Goal: Task Accomplishment & Management: Complete application form

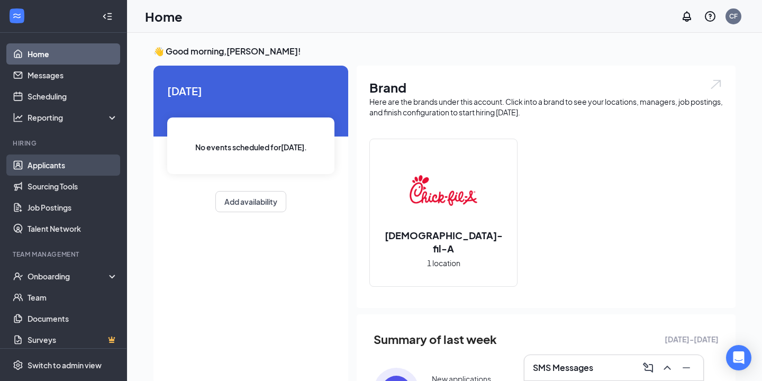
click at [48, 163] on link "Applicants" at bounding box center [73, 164] width 90 height 21
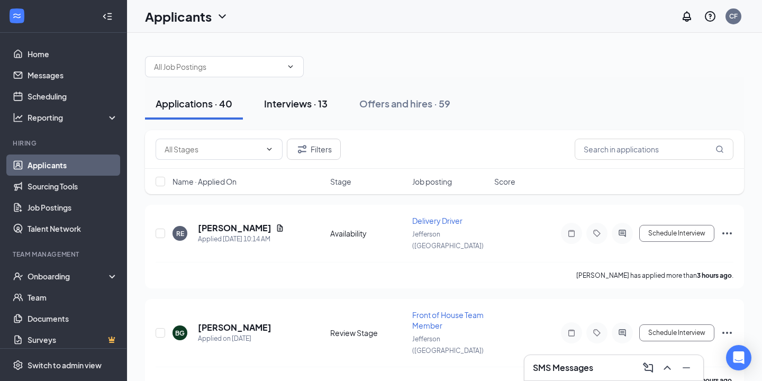
click at [305, 102] on div "Interviews · 13" at bounding box center [295, 103] width 63 height 13
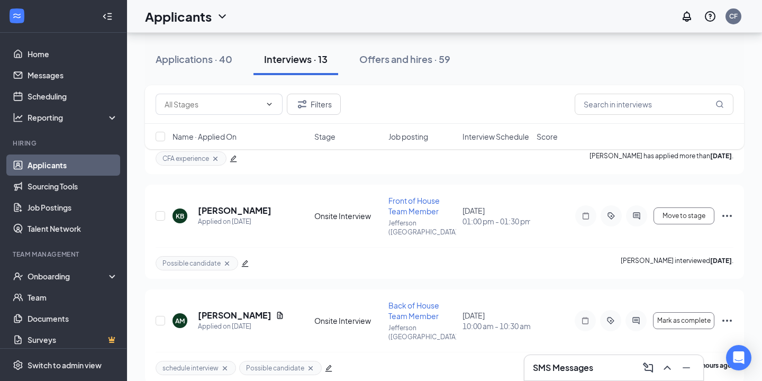
scroll to position [208, 0]
click at [263, 208] on h5 "kaleigh brownlee" at bounding box center [235, 211] width 74 height 12
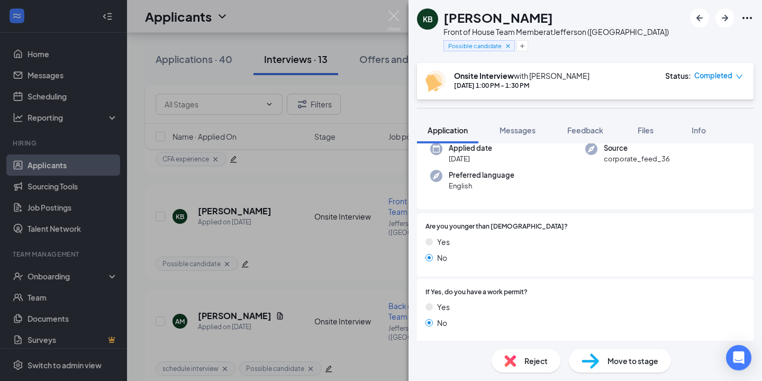
scroll to position [104, 0]
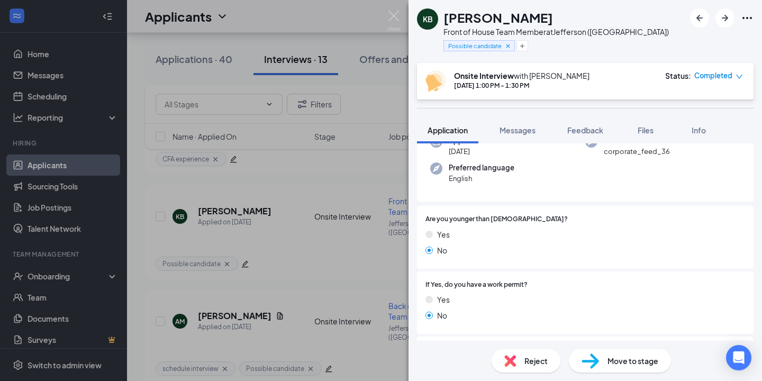
click at [623, 360] on span "Move to stage" at bounding box center [632, 361] width 51 height 12
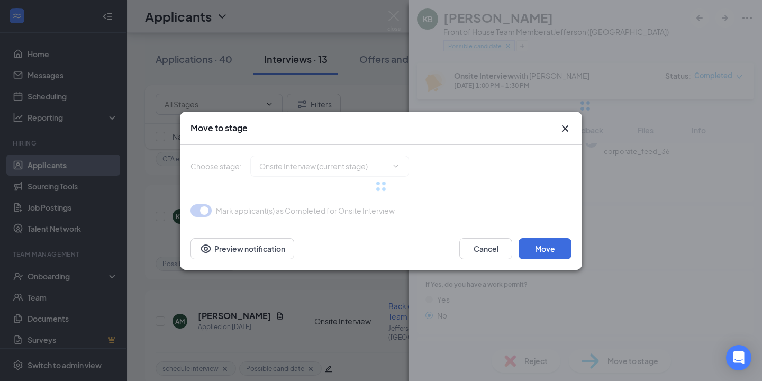
type input "Hiring Complete (final stage)"
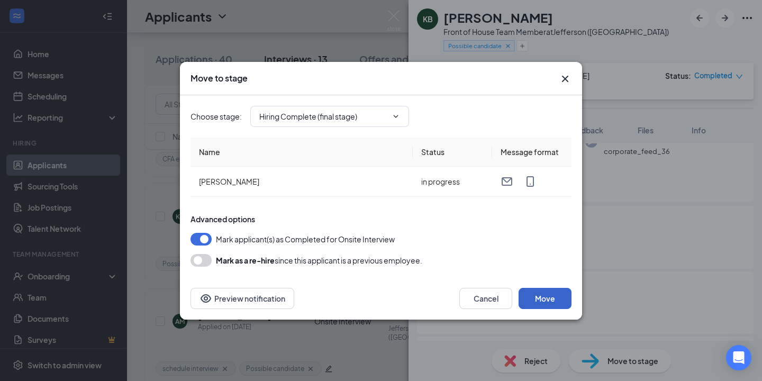
click at [546, 295] on button "Move" at bounding box center [544, 298] width 53 height 21
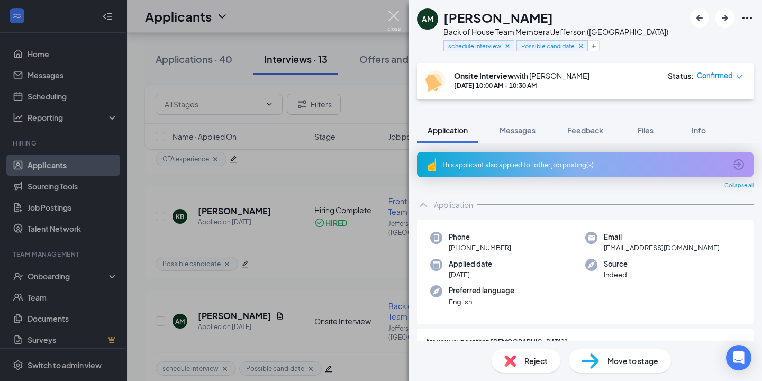
click at [392, 14] on img at bounding box center [393, 21] width 13 height 21
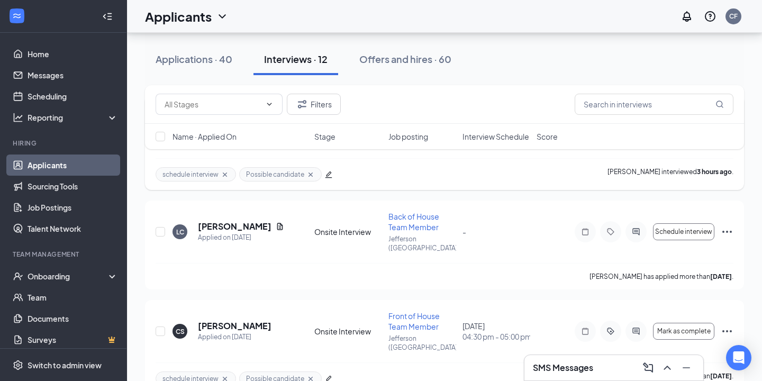
scroll to position [313, 0]
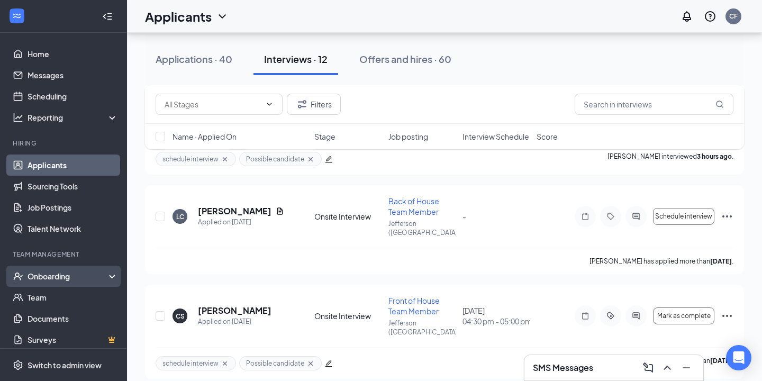
click at [59, 279] on div "Onboarding" at bounding box center [68, 276] width 81 height 11
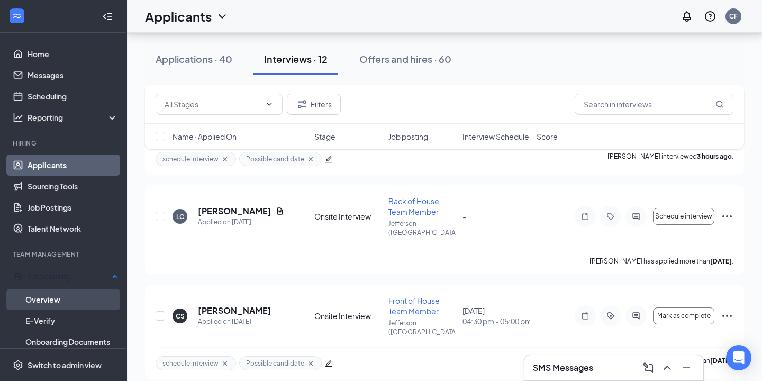
click at [53, 300] on link "Overview" at bounding box center [71, 299] width 93 height 21
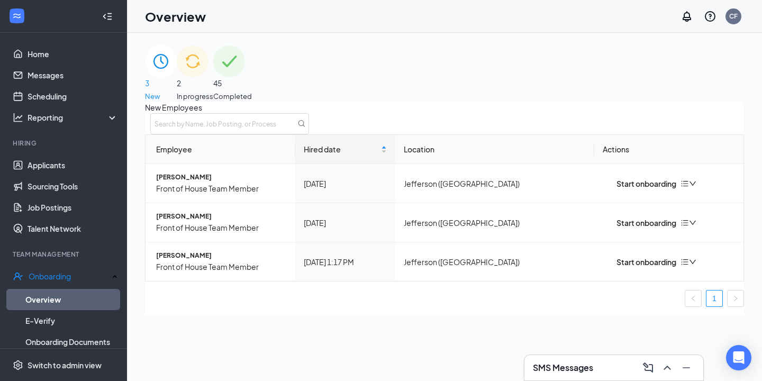
click at [213, 80] on div "2 In progress" at bounding box center [195, 73] width 36 height 56
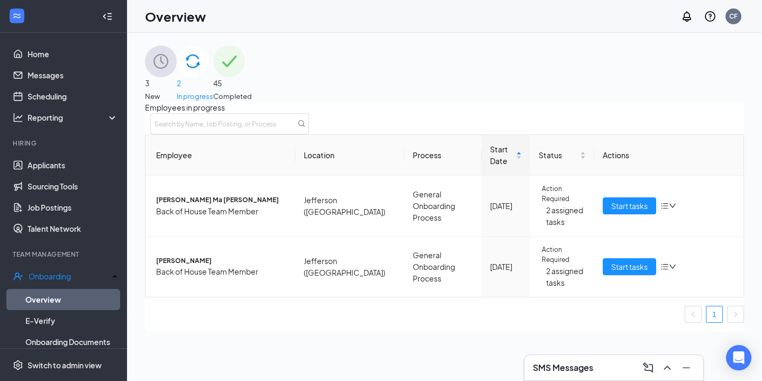
click at [177, 85] on div "3 New" at bounding box center [161, 73] width 32 height 56
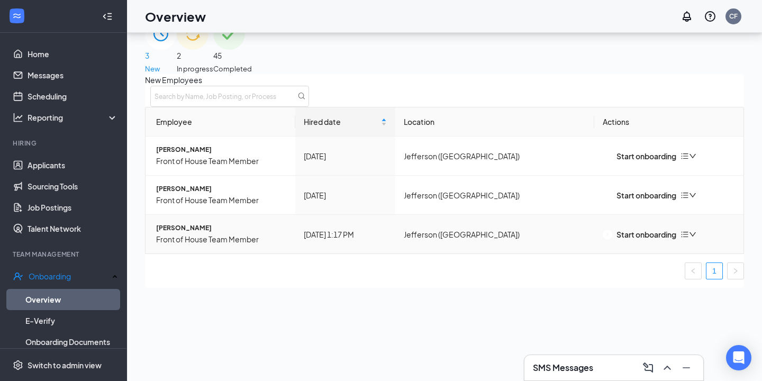
scroll to position [28, 0]
click at [648, 240] on div "Start onboarding" at bounding box center [639, 234] width 74 height 12
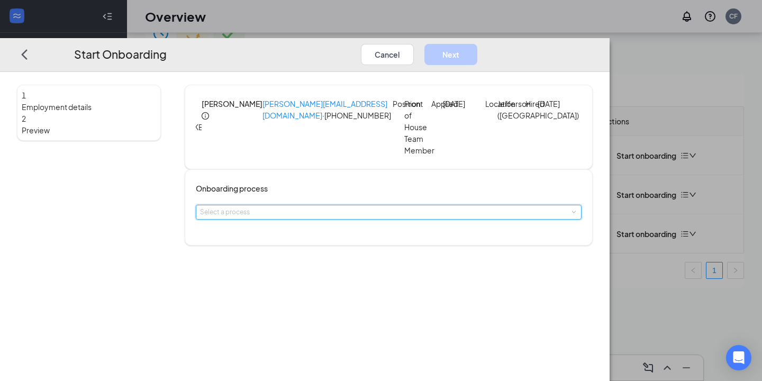
click at [290, 218] on div "Select a process" at bounding box center [388, 212] width 377 height 14
click at [310, 249] on span "General Onboarding Process" at bounding box center [308, 246] width 88 height 8
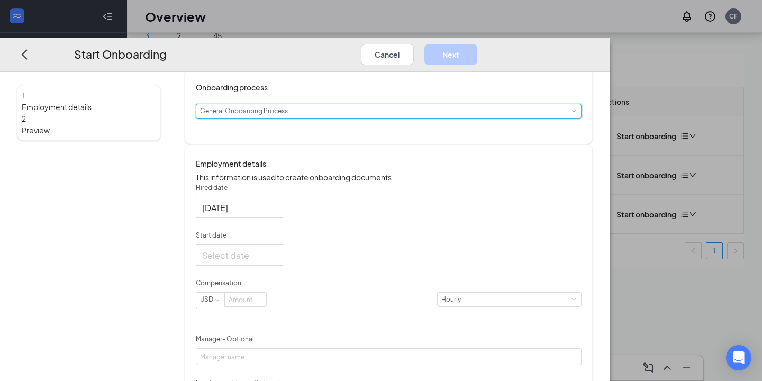
scroll to position [105, 0]
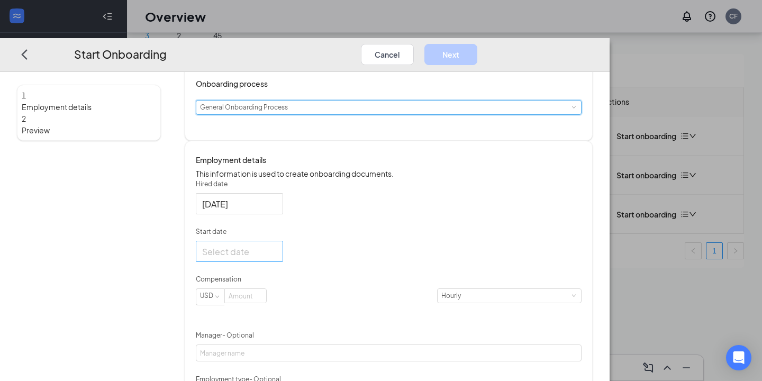
click at [277, 258] on div at bounding box center [239, 251] width 75 height 13
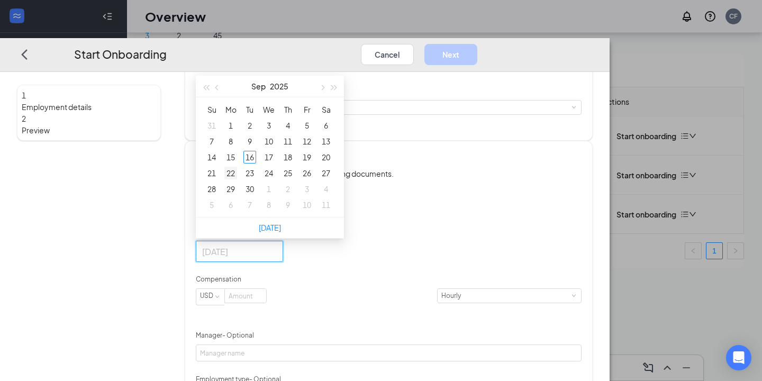
type input "Sep 22, 2025"
click at [237, 179] on div "22" at bounding box center [230, 173] width 13 height 13
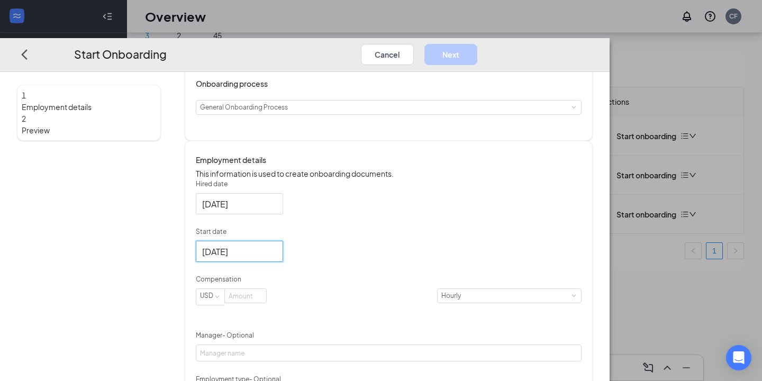
click at [433, 274] on div "Hired date Sep 16, 2025 Start date Sep 22, 2025 Sep 2025 Su Mo Tu We Th Fr Sa 3…" at bounding box center [389, 340] width 386 height 323
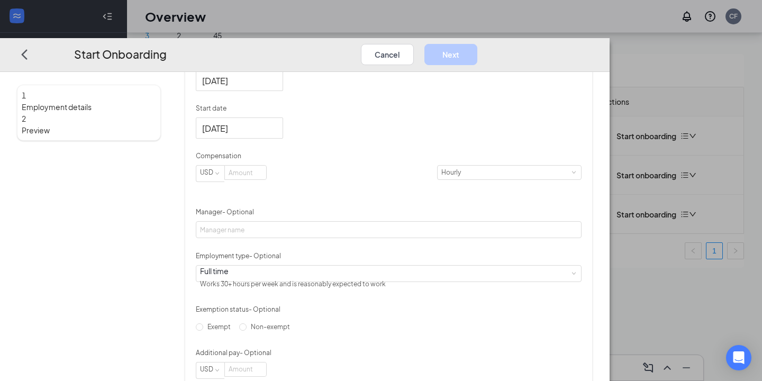
scroll to position [243, 0]
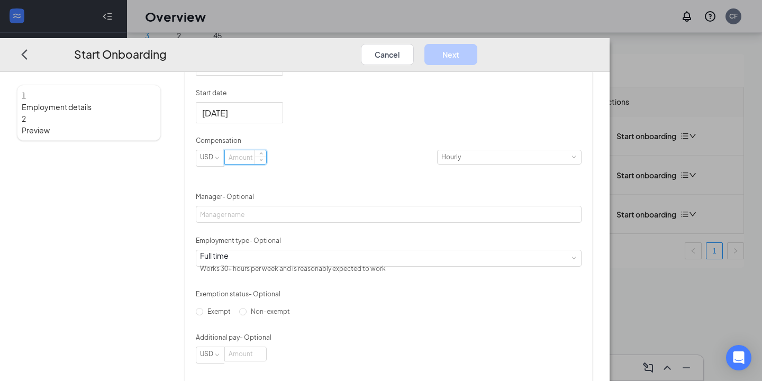
click at [266, 164] on input at bounding box center [245, 157] width 41 height 14
type input "15"
click at [487, 188] on div "Hired date Sep 16, 2025 Start date Sep 22, 2025 Sep 2025 Su Mo Tu We Th Fr Sa 3…" at bounding box center [389, 202] width 386 height 323
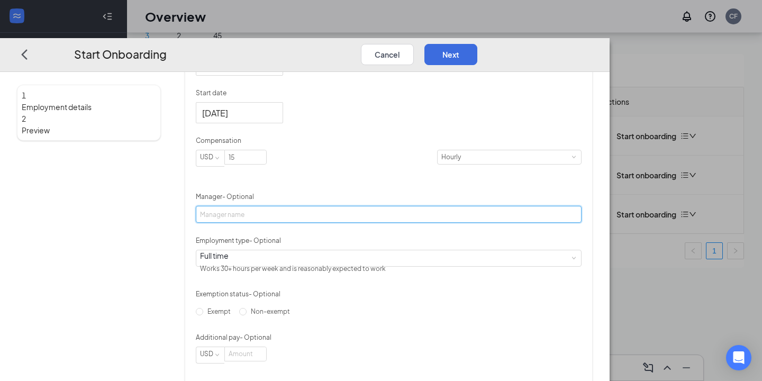
click at [344, 223] on input "Manager - Optional" at bounding box center [389, 214] width 386 height 17
type input "Christy Ferguson"
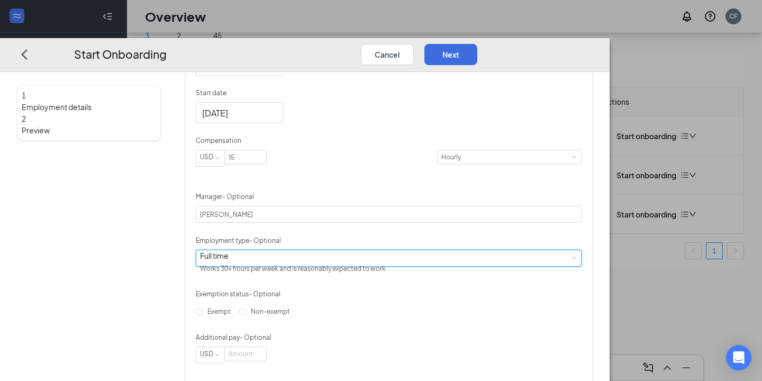
click at [348, 266] on div "Full time Works 30+ hours per week and is reasonably expected to work" at bounding box center [388, 258] width 377 height 16
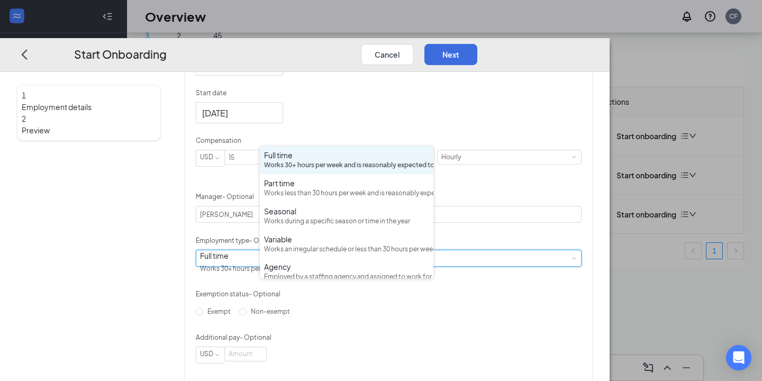
click at [348, 266] on div "Full time Works 30+ hours per week and is reasonably expected to work" at bounding box center [388, 258] width 377 height 16
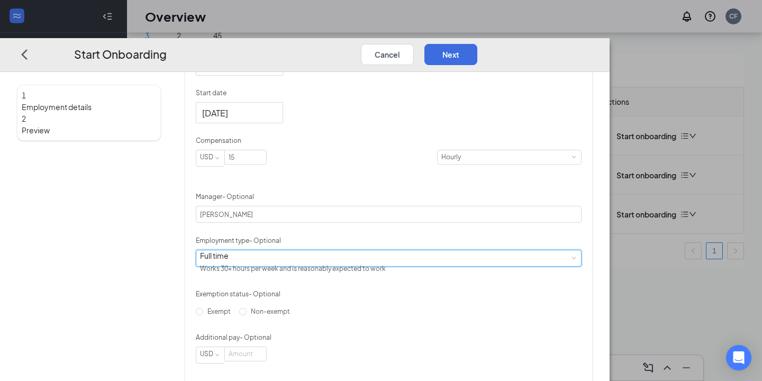
click at [348, 266] on div "Full time Works 30+ hours per week and is reasonably expected to work" at bounding box center [388, 258] width 377 height 16
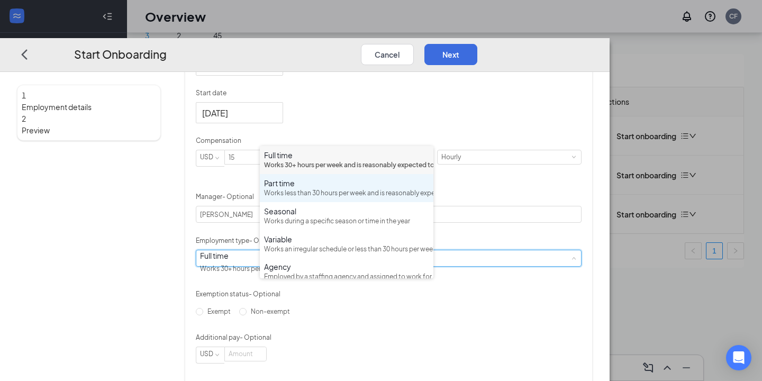
click at [396, 188] on div "Part time" at bounding box center [346, 183] width 165 height 11
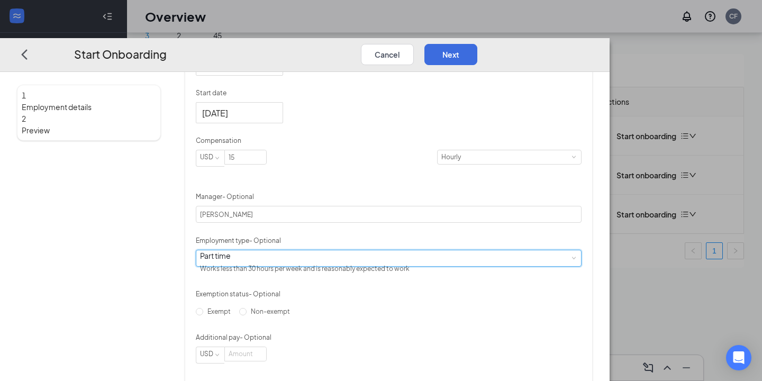
click at [534, 209] on div "Hired date Sep 16, 2025 Start date Sep 22, 2025 Sep 2025 Su Mo Tu We Th Fr Sa 3…" at bounding box center [389, 202] width 386 height 323
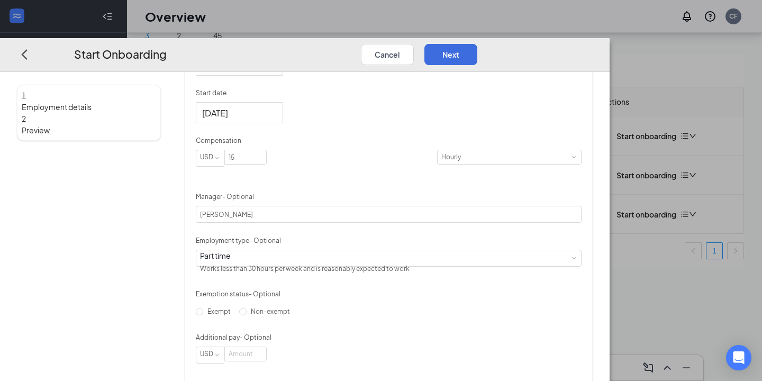
scroll to position [300, 0]
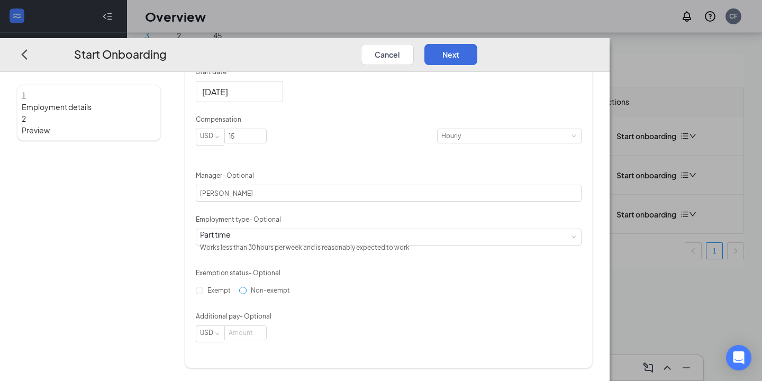
click at [246, 294] on input "Non-exempt" at bounding box center [242, 290] width 7 height 7
radio input "true"
click at [477, 44] on button "Next" at bounding box center [450, 54] width 53 height 21
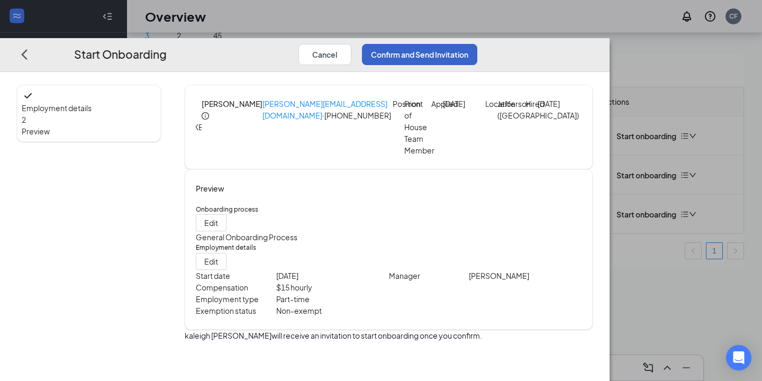
click at [477, 44] on button "Confirm and Send Invitation" at bounding box center [419, 54] width 115 height 21
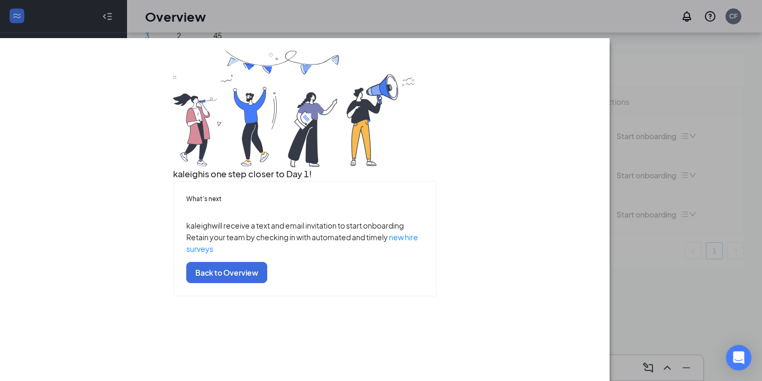
scroll to position [39, 0]
click at [267, 283] on button "Back to Overview" at bounding box center [226, 272] width 81 height 21
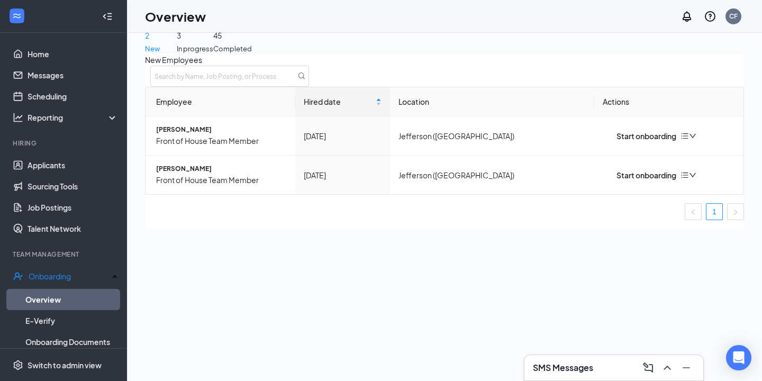
scroll to position [0, 0]
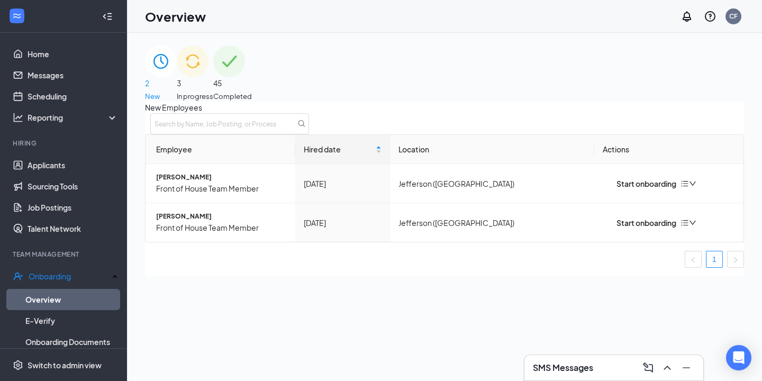
click at [213, 91] on span "In progress" at bounding box center [195, 96] width 36 height 11
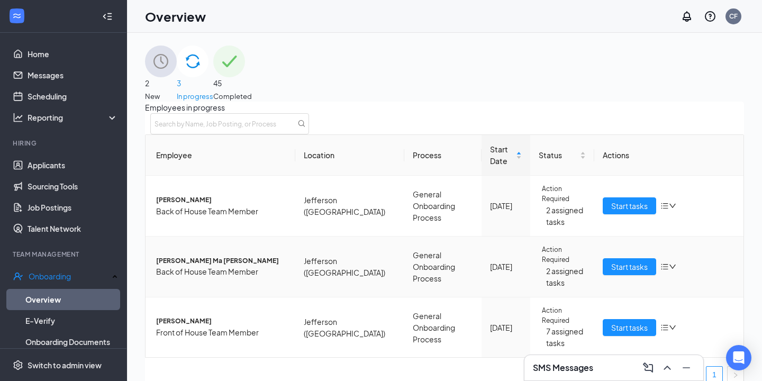
scroll to position [25, 0]
click at [614, 200] on span "Start tasks" at bounding box center [629, 206] width 36 height 12
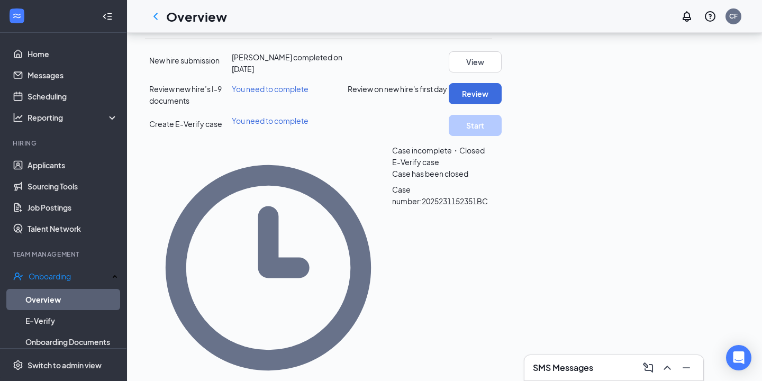
scroll to position [233, 0]
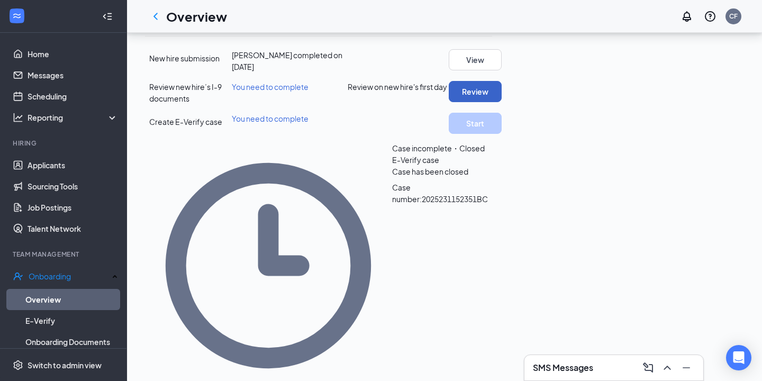
click at [501, 102] on button "Review" at bounding box center [475, 91] width 53 height 21
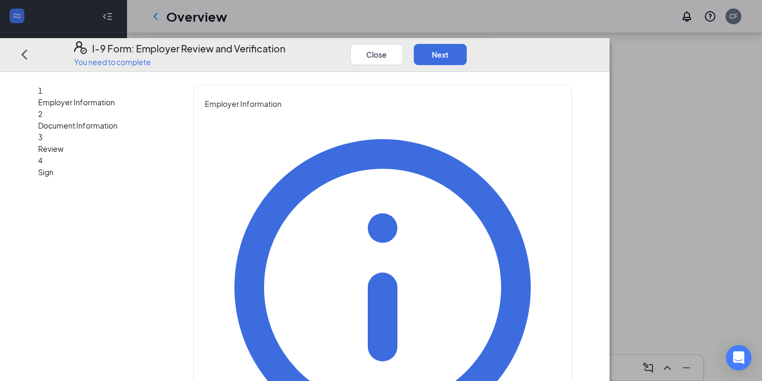
type input "Christy"
type input "Ferguson"
type input "christy.ferguson@cfa-jefferson.com"
type input "7067080220"
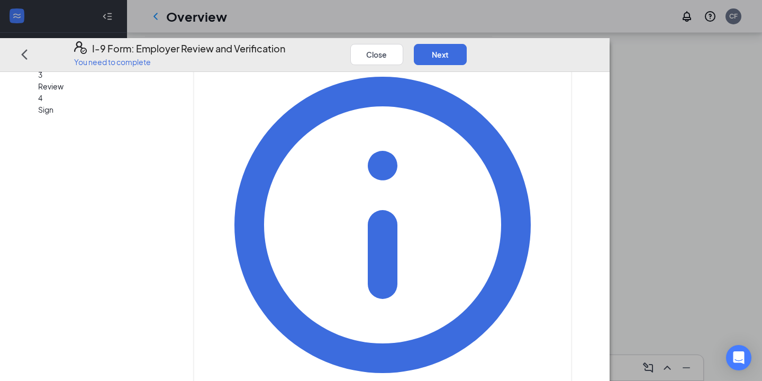
scroll to position [76, 0]
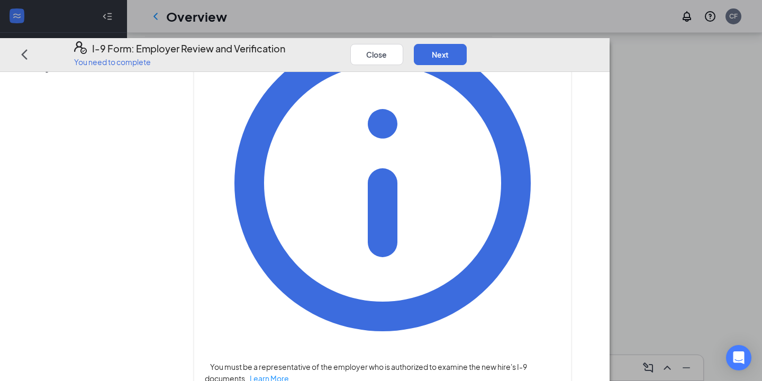
scroll to position [107, 0]
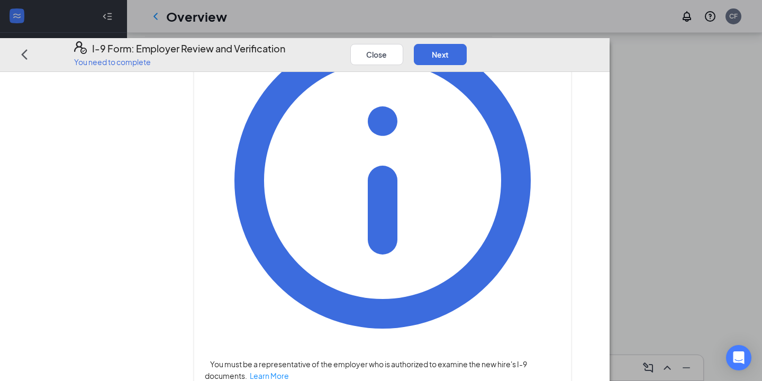
type input "Owner/Operator"
type input "7703090523"
click at [560, 264] on div "You must be a representative of the employer who is authorized to examine the n…" at bounding box center [382, 372] width 355 height 738
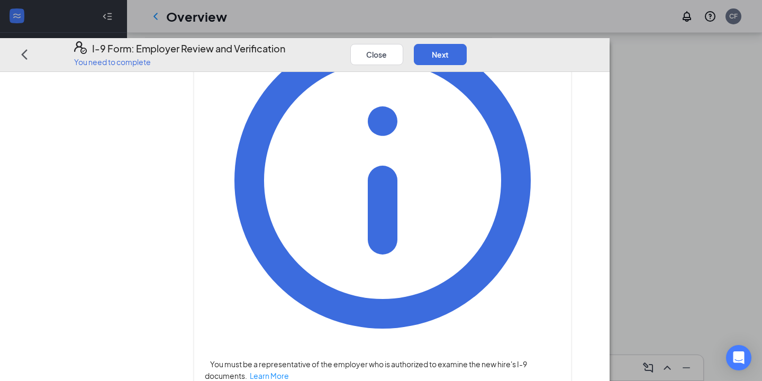
scroll to position [723, 0]
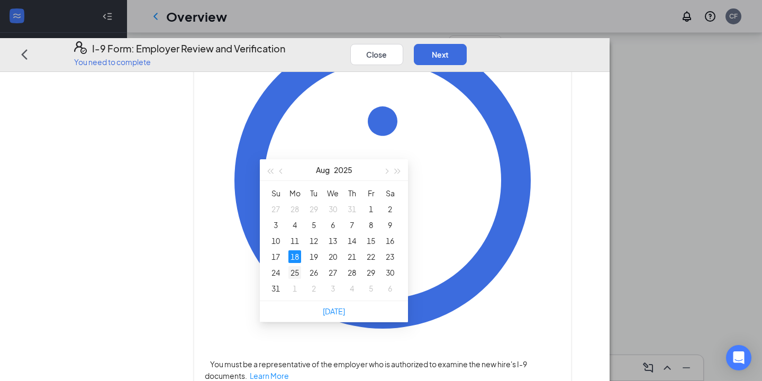
type input "08/25/2025"
click at [298, 272] on div "25" at bounding box center [294, 272] width 13 height 13
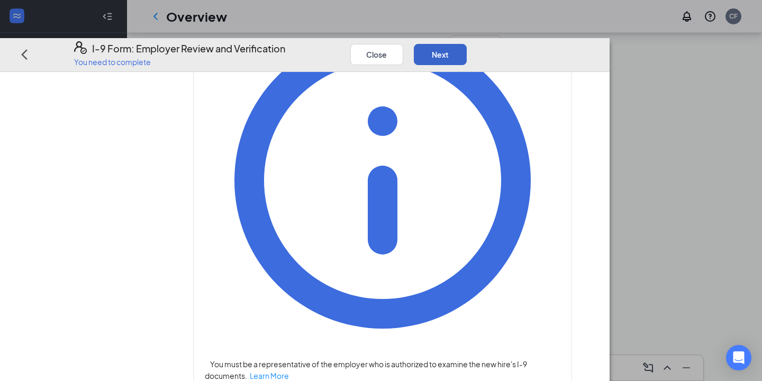
click at [467, 44] on button "Next" at bounding box center [440, 54] width 53 height 21
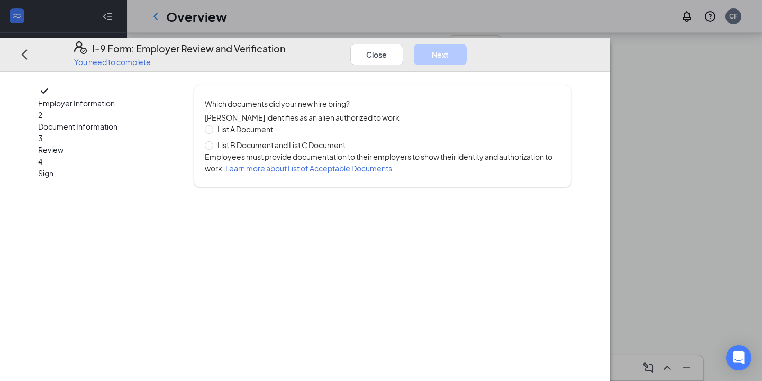
scroll to position [0, 0]
click at [212, 141] on input "List B Document and List C Document" at bounding box center [208, 144] width 7 height 7
radio input "true"
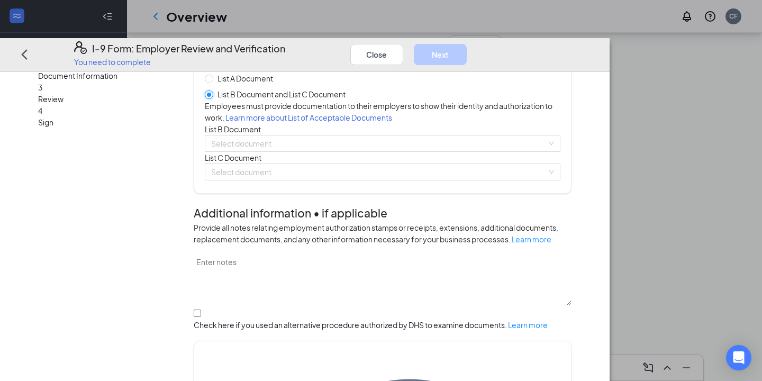
scroll to position [51, 0]
click at [355, 151] on input "search" at bounding box center [378, 143] width 335 height 16
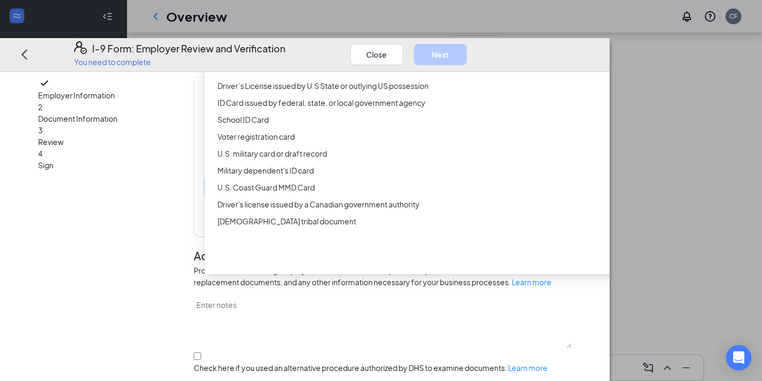
scroll to position [7, 0]
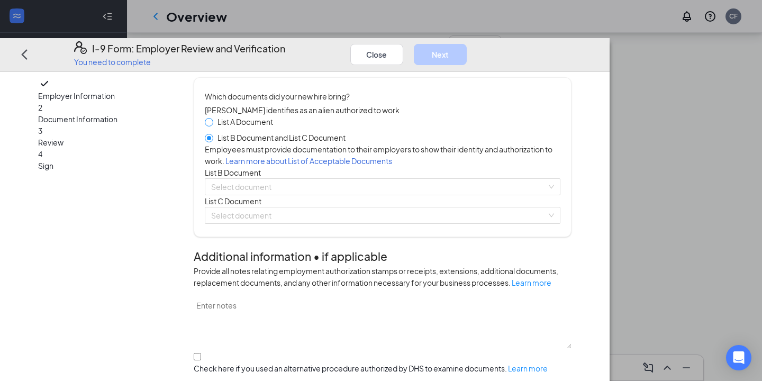
click at [213, 118] on span at bounding box center [209, 122] width 8 height 8
click at [212, 118] on input "List A Document" at bounding box center [208, 121] width 7 height 7
radio input "true"
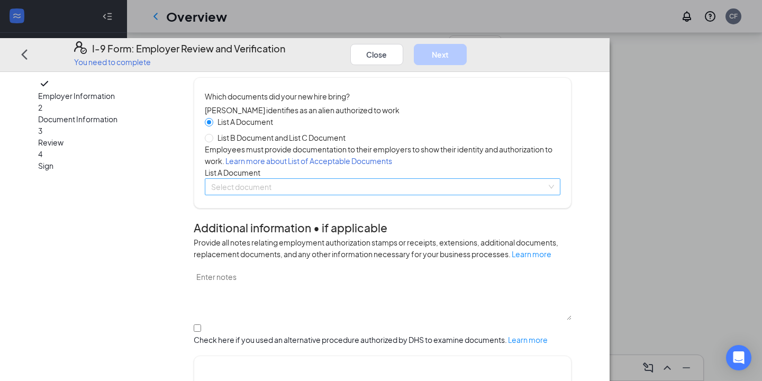
click at [313, 195] on input "search" at bounding box center [378, 187] width 335 height 16
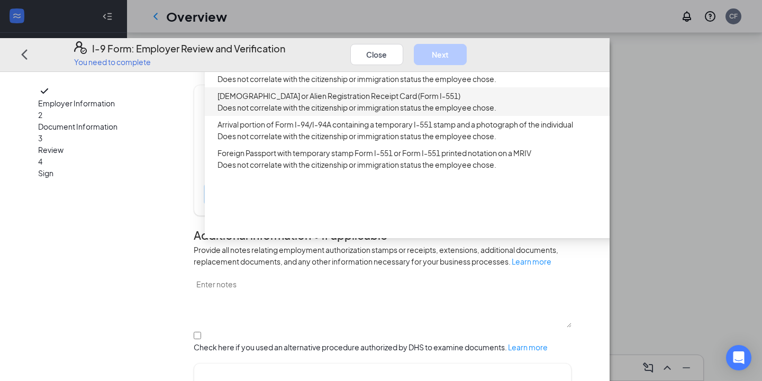
scroll to position [230, 0]
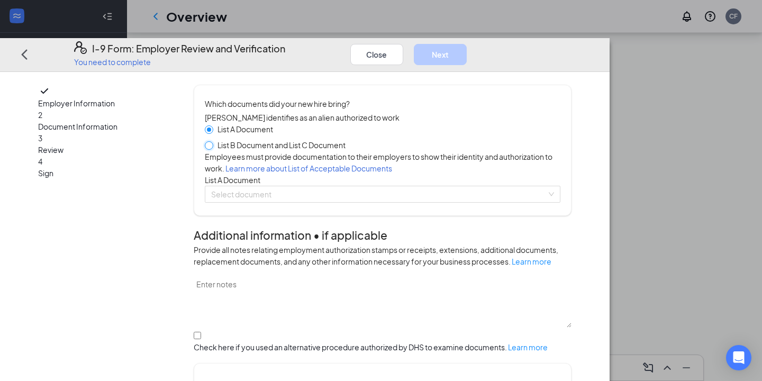
click at [212, 141] on input "List B Document and List C Document" at bounding box center [208, 144] width 7 height 7
radio input "true"
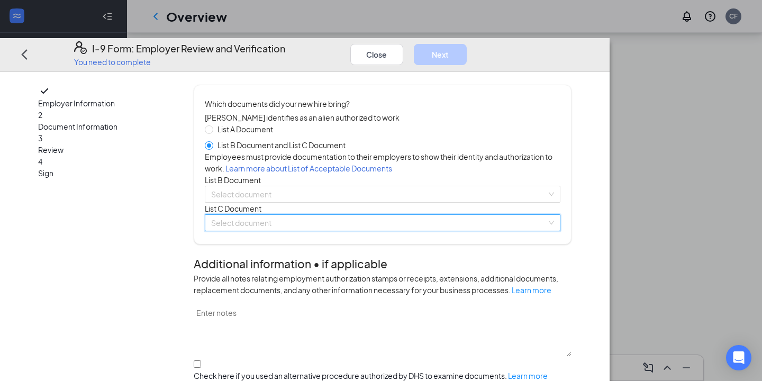
click at [376, 231] on input "search" at bounding box center [378, 223] width 335 height 16
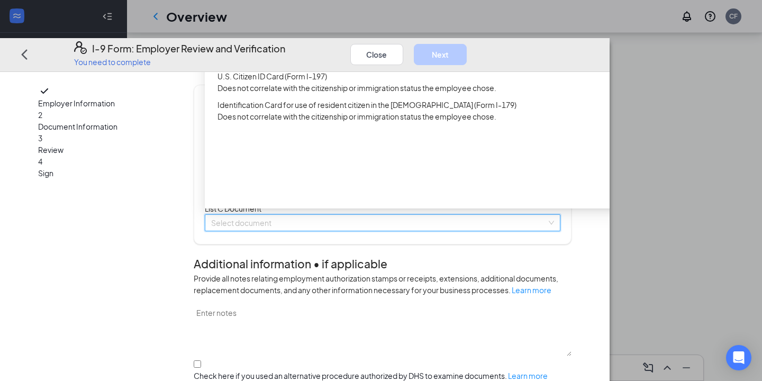
scroll to position [0, 0]
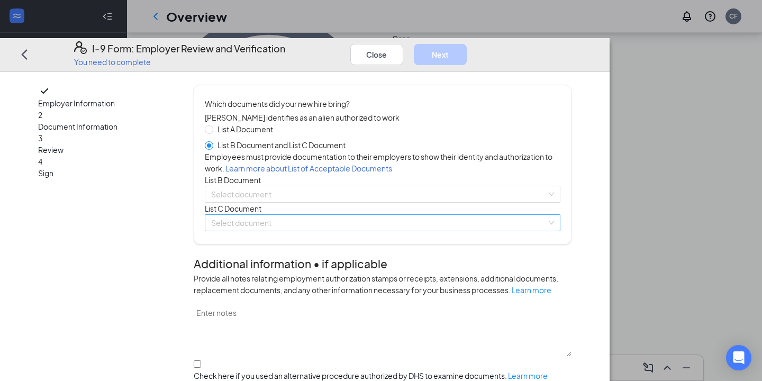
scroll to position [382, 0]
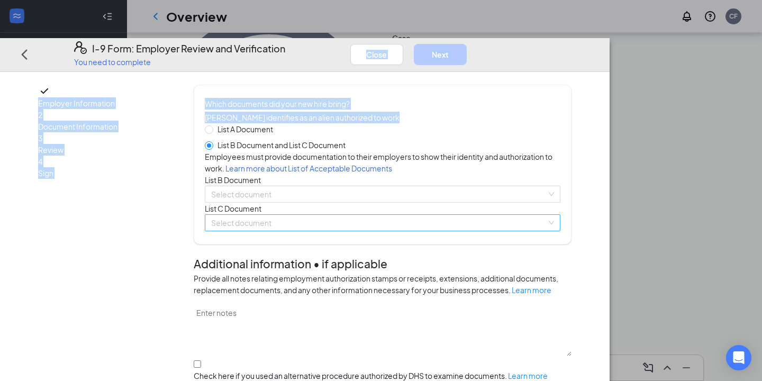
drag, startPoint x: 493, startPoint y: 24, endPoint x: 414, endPoint y: 109, distance: 117.1
click at [414, 109] on div "I-9 Form: Employer Review and Verification You need to complete Close Next Empl…" at bounding box center [304, 209] width 609 height 343
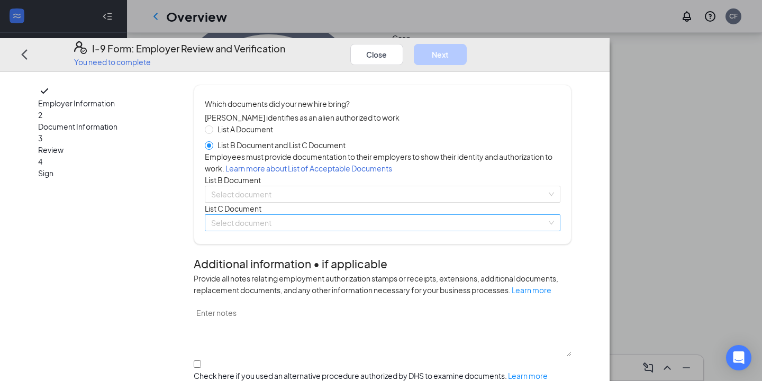
click at [482, 123] on div "List A Document List B Document and List C Document" at bounding box center [382, 137] width 355 height 28
click at [212, 125] on input "List A Document" at bounding box center [208, 128] width 7 height 7
radio input "true"
radio input "false"
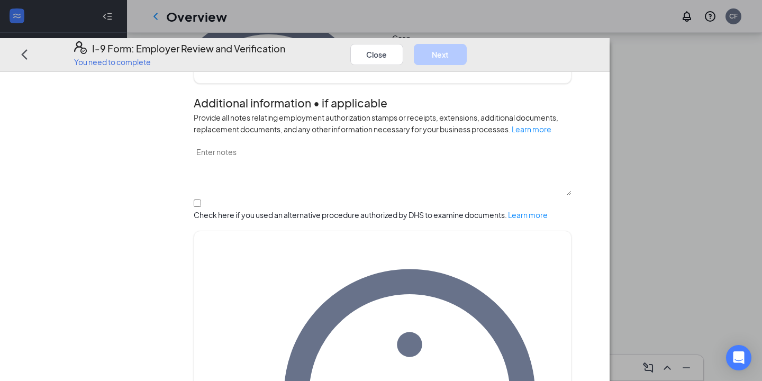
scroll to position [0, 0]
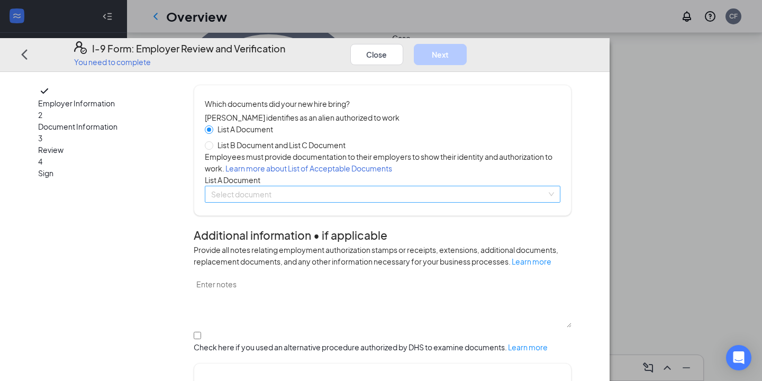
click at [308, 202] on input "search" at bounding box center [378, 194] width 335 height 16
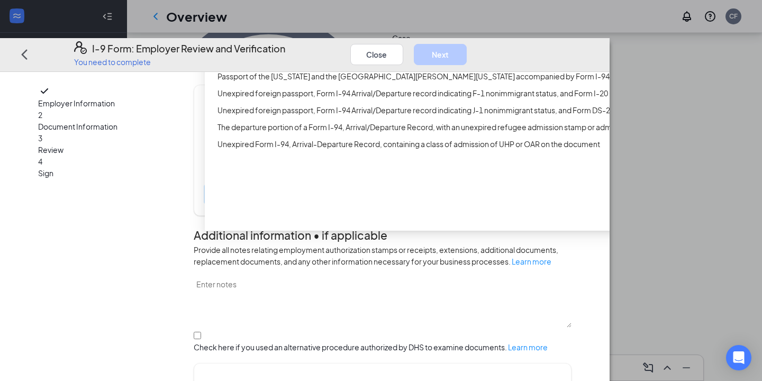
click at [471, 48] on div "Employment Authorization Document card that contains a photograph (Form I-766)" at bounding box center [421, 42] width 408 height 12
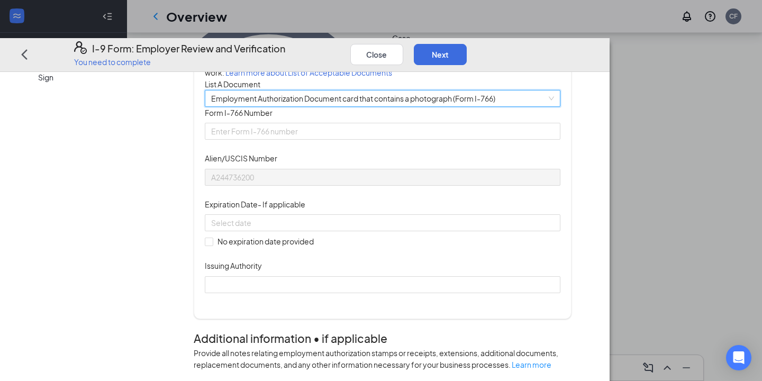
scroll to position [102, 0]
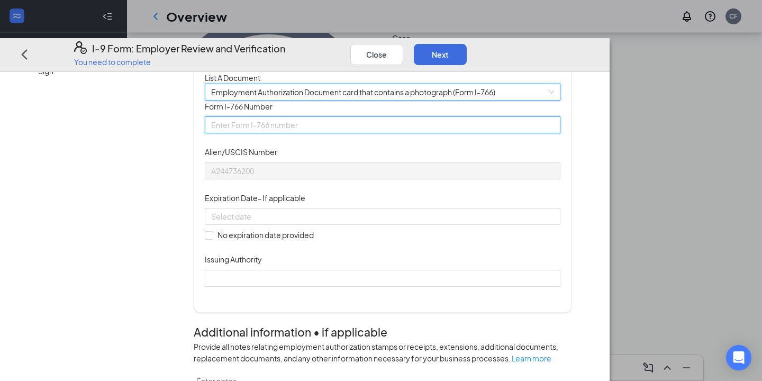
click at [376, 133] on input "Form I-766 Number" at bounding box center [382, 124] width 355 height 17
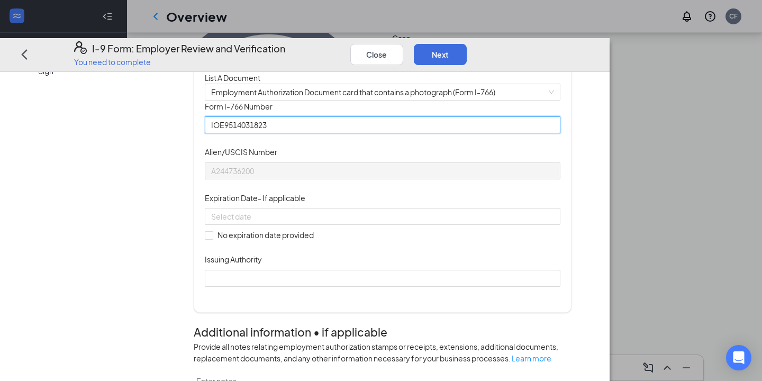
type input "IOE9514031823"
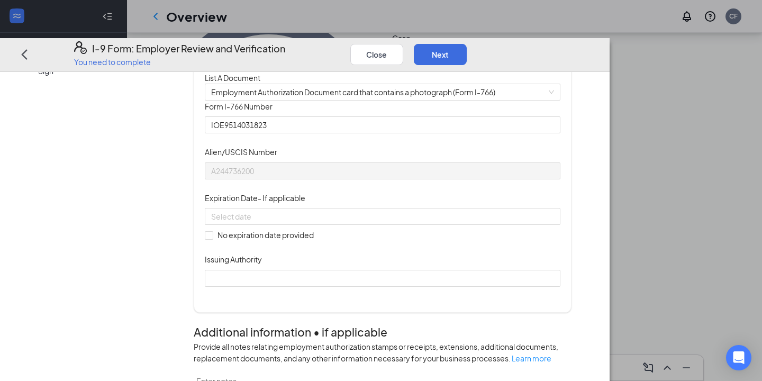
click at [512, 225] on div "Document Title Employment Authorization Document card that contains a photograp…" at bounding box center [382, 193] width 355 height 186
click at [440, 222] on div at bounding box center [382, 217] width 343 height 12
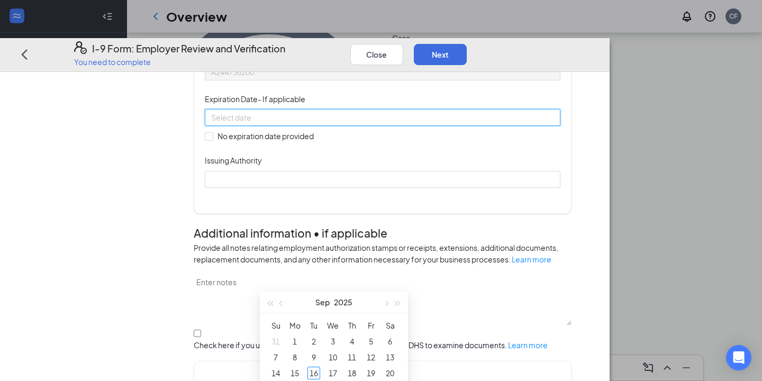
scroll to position [203, 0]
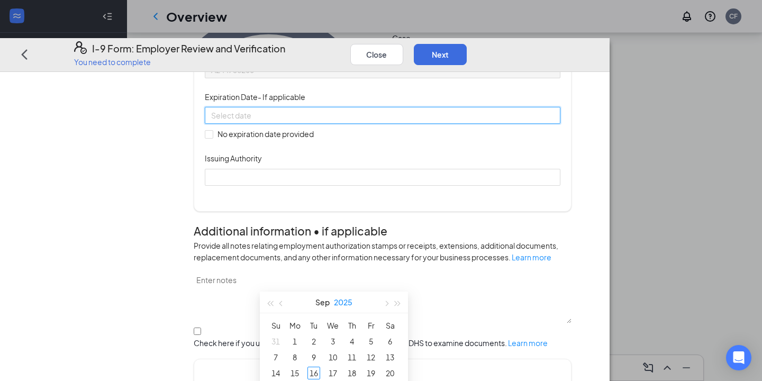
click at [344, 297] on button "2025" at bounding box center [343, 301] width 19 height 21
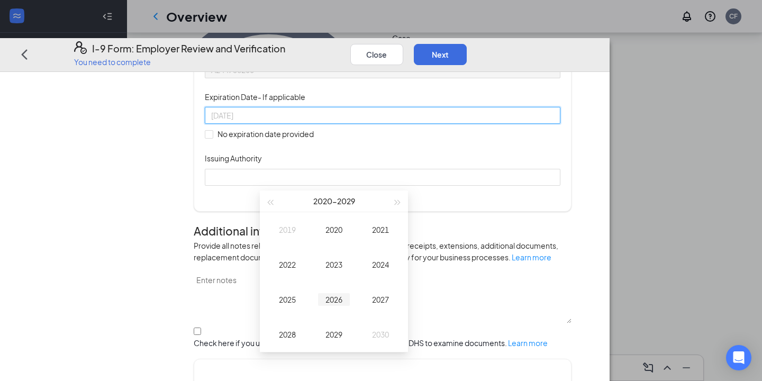
click at [339, 299] on div "2026" at bounding box center [334, 299] width 32 height 13
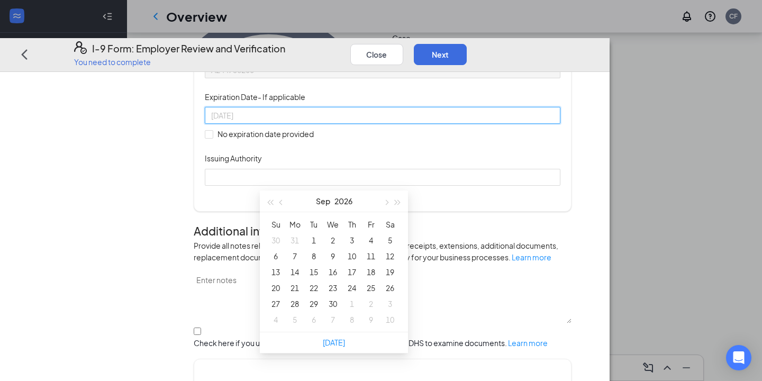
type input "09/12/2026"
type input "09/28/2026"
click at [294, 304] on div "28" at bounding box center [294, 303] width 13 height 13
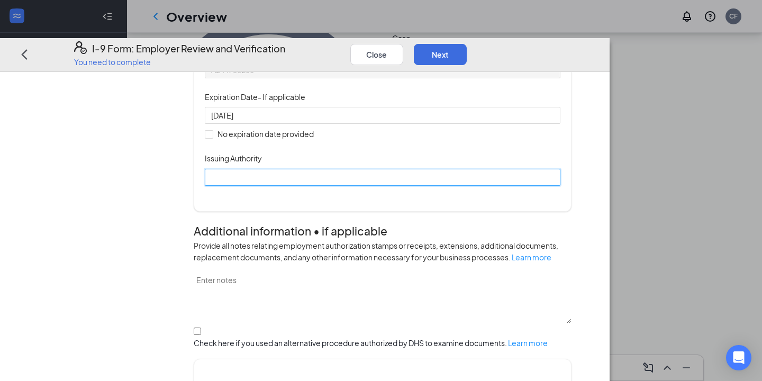
click at [333, 186] on input "Issuing Authority" at bounding box center [382, 177] width 355 height 17
type input "United States of America Employment Authorization"
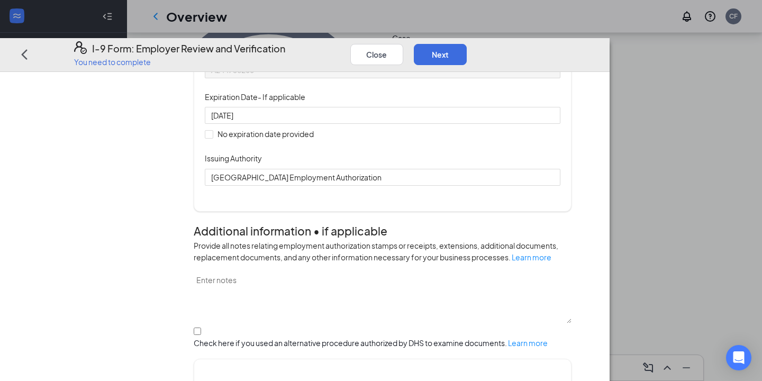
click at [550, 186] on div "Document Title Employment Authorization Document card that contains a photograp…" at bounding box center [382, 92] width 355 height 186
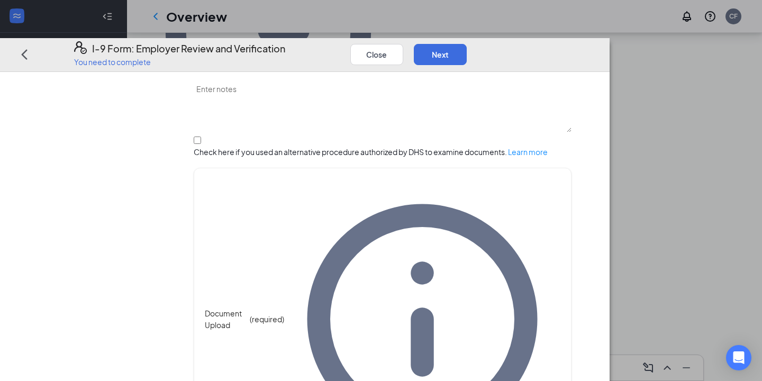
scroll to position [477, 0]
click at [467, 44] on button "Next" at bounding box center [440, 54] width 53 height 21
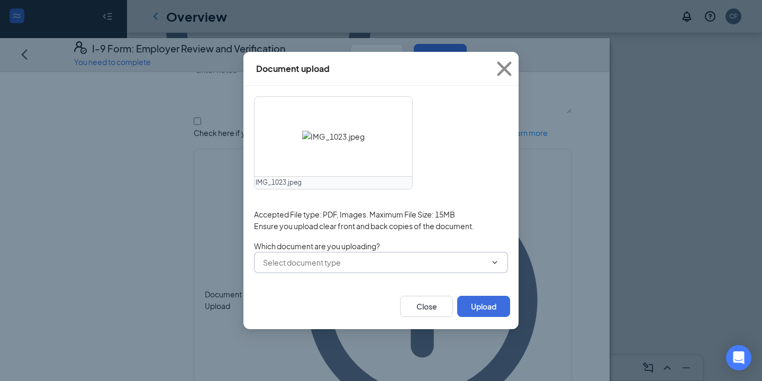
click at [333, 268] on input "text" at bounding box center [374, 263] width 223 height 12
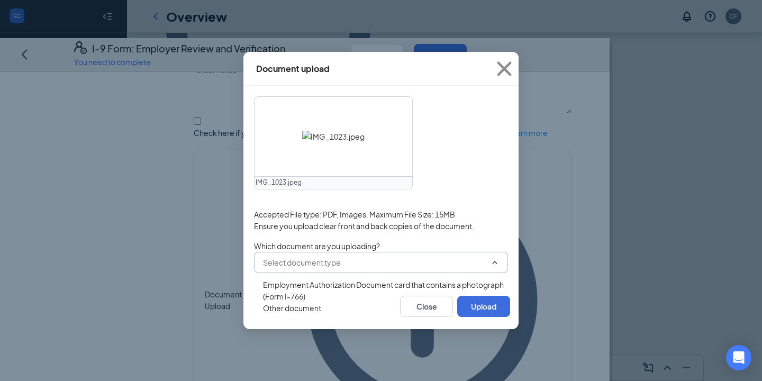
click at [416, 293] on div "Employment Authorization Document card that contains a photograph (Form I-766)" at bounding box center [390, 290] width 255 height 23
type input "Employment Authorization Document card that contains a photograph (Form I-766)"
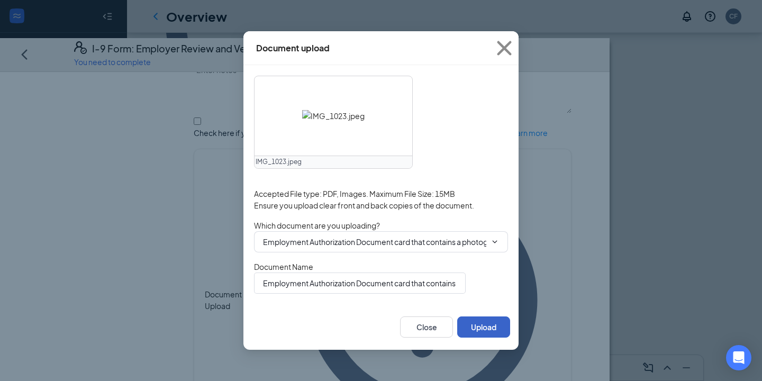
click at [486, 328] on button "Upload" at bounding box center [483, 326] width 53 height 21
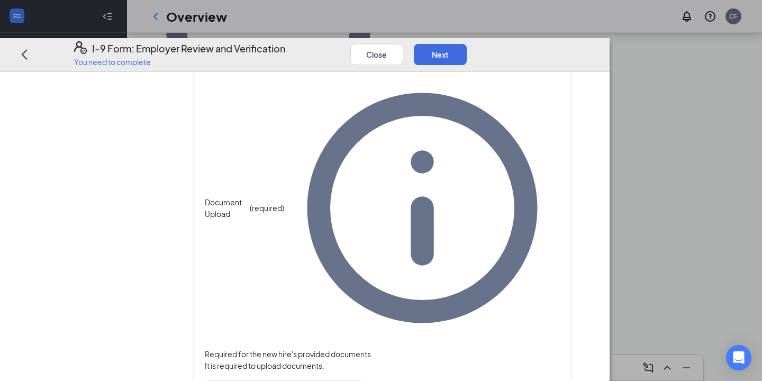
scroll to position [513, 0]
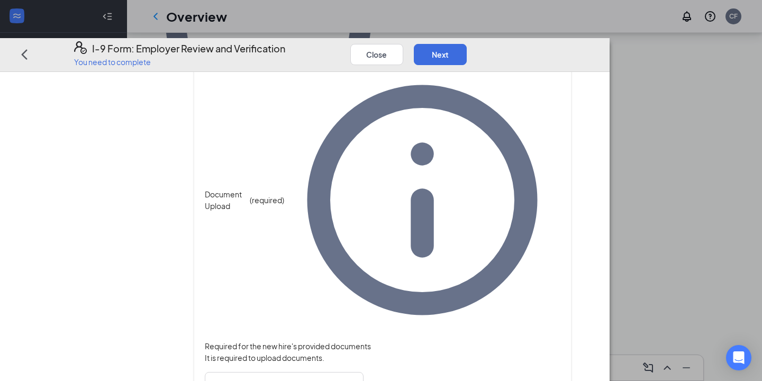
click at [560, 168] on icon "Info" at bounding box center [422, 200] width 276 height 276
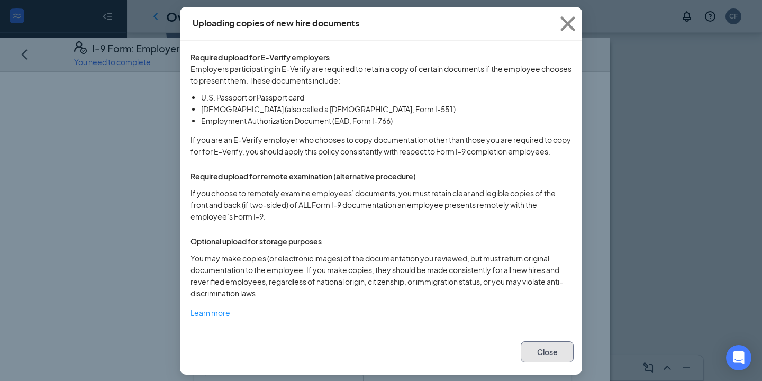
click at [545, 355] on button "Close" at bounding box center [546, 351] width 53 height 21
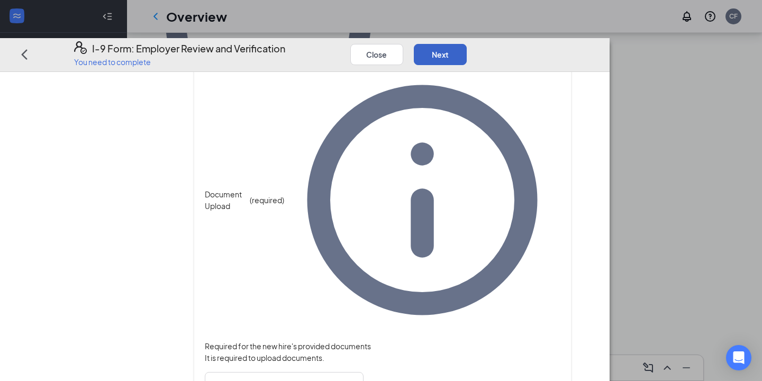
click at [467, 44] on button "Next" at bounding box center [440, 54] width 53 height 21
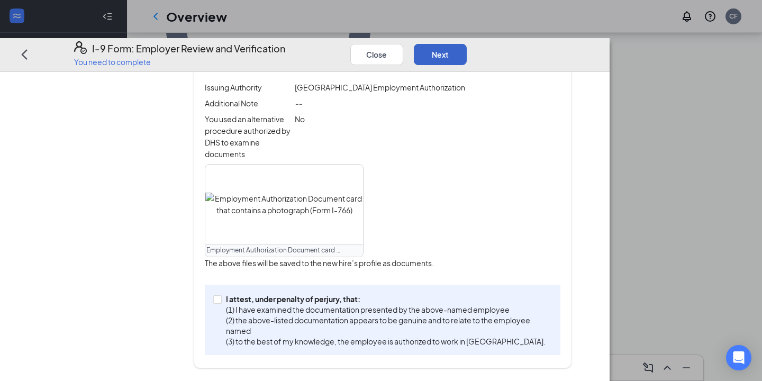
scroll to position [357, 0]
click at [222, 304] on span at bounding box center [217, 299] width 8 height 8
click at [221, 303] on input "I attest, under penalty of perjury, that: (1) I have examined the documentation…" at bounding box center [216, 298] width 7 height 7
checkbox input "true"
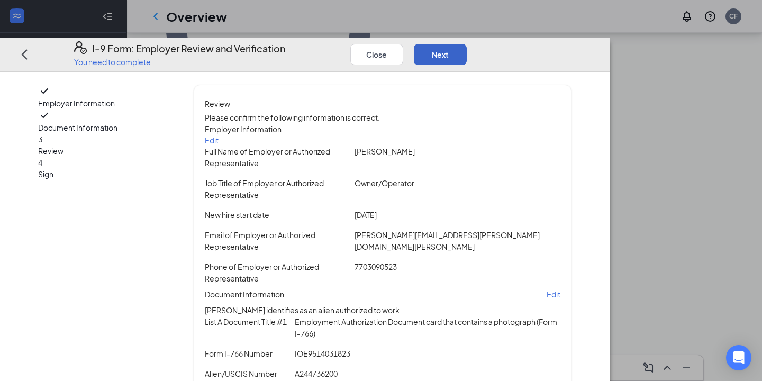
click at [467, 44] on button "Next" at bounding box center [440, 54] width 53 height 21
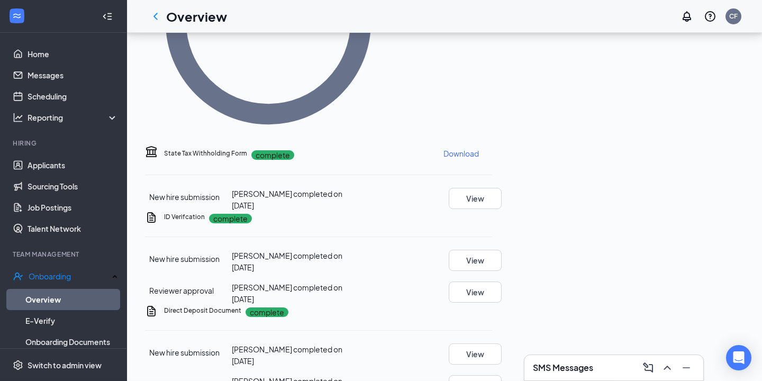
scroll to position [246, 0]
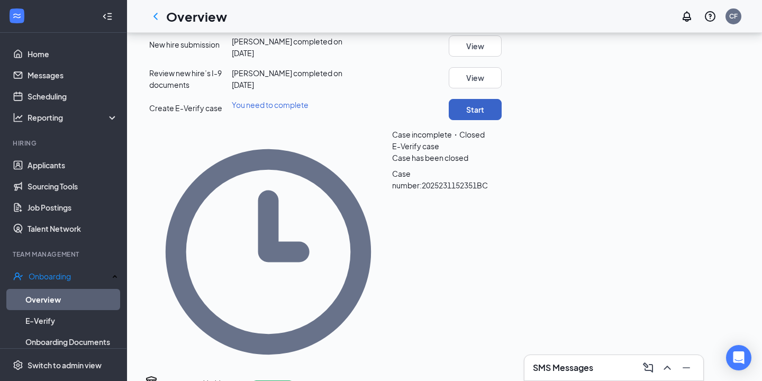
click at [501, 120] on button "Start" at bounding box center [475, 109] width 53 height 21
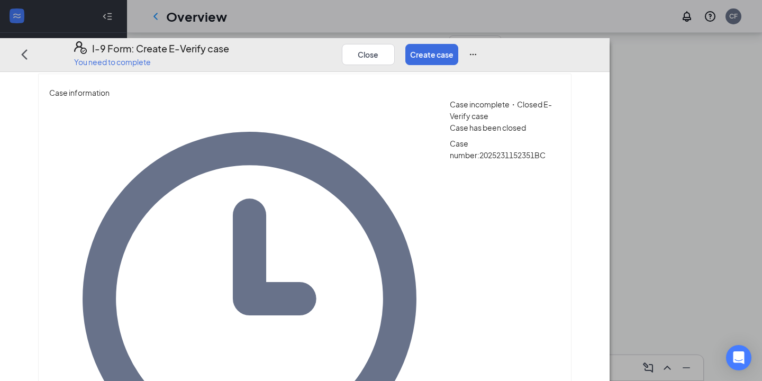
scroll to position [0, 0]
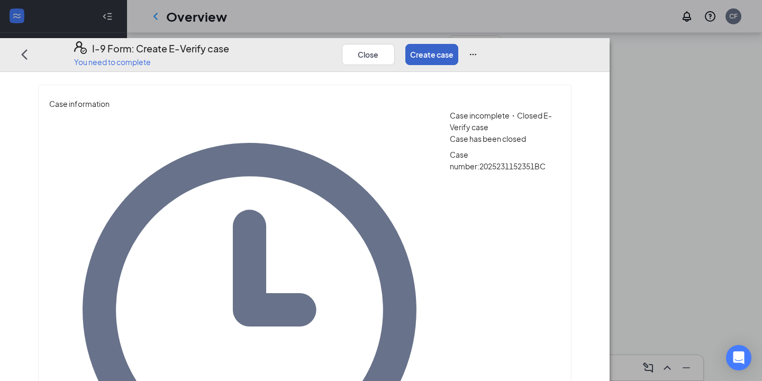
click at [458, 44] on button "Create case" at bounding box center [431, 54] width 53 height 21
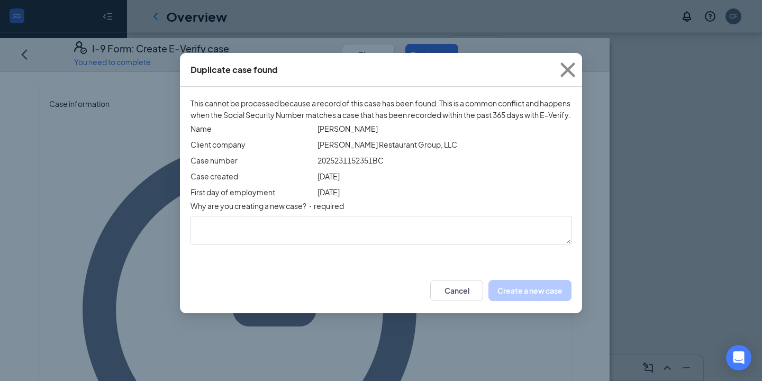
scroll to position [23, 0]
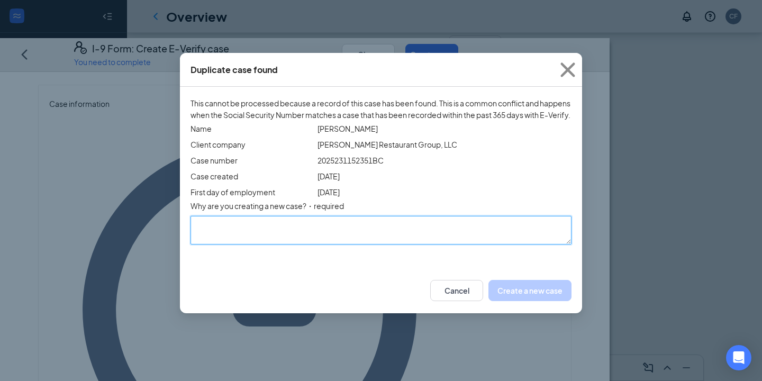
click at [363, 244] on textarea "Why are you creating a new case? ・required" at bounding box center [380, 230] width 381 height 29
type textarea "Wrong document uploaded the first time."
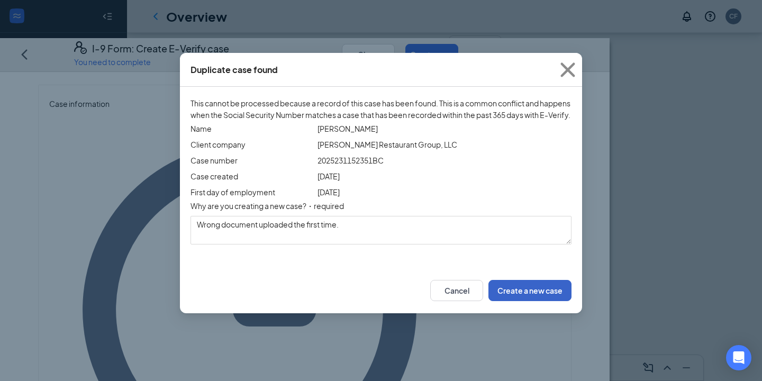
click at [523, 301] on button "Create a new case" at bounding box center [529, 290] width 83 height 21
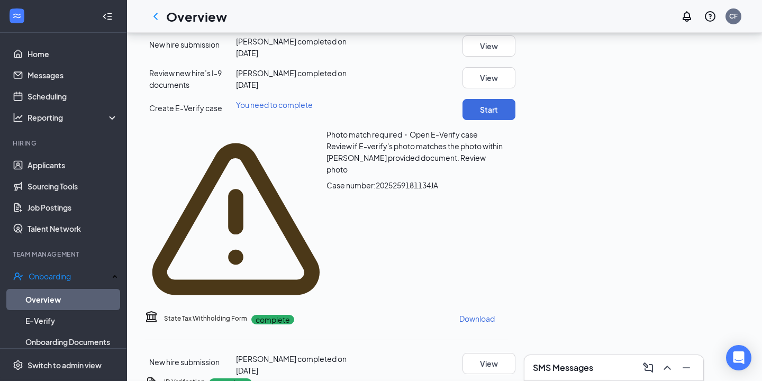
scroll to position [0, 0]
click at [486, 174] on span "Review photo" at bounding box center [405, 163] width 159 height 21
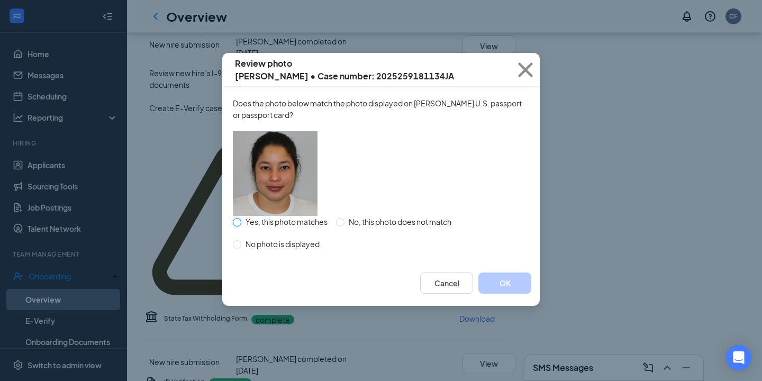
click at [240, 226] on input "Yes, this photo matches" at bounding box center [237, 222] width 8 height 8
radio input "true"
click at [496, 294] on button "OK" at bounding box center [504, 282] width 53 height 21
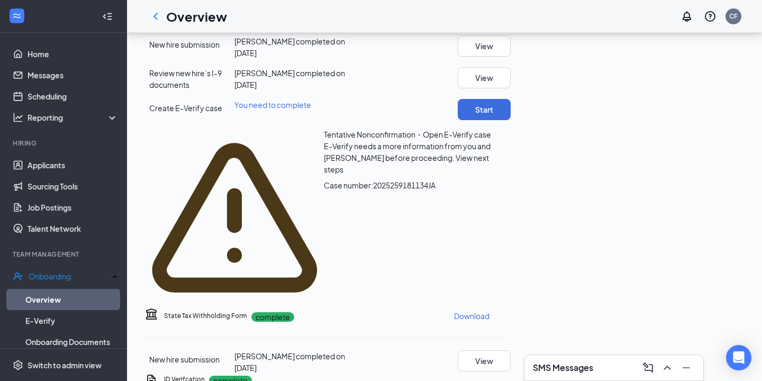
click at [489, 174] on span "View next steps" at bounding box center [406, 163] width 165 height 21
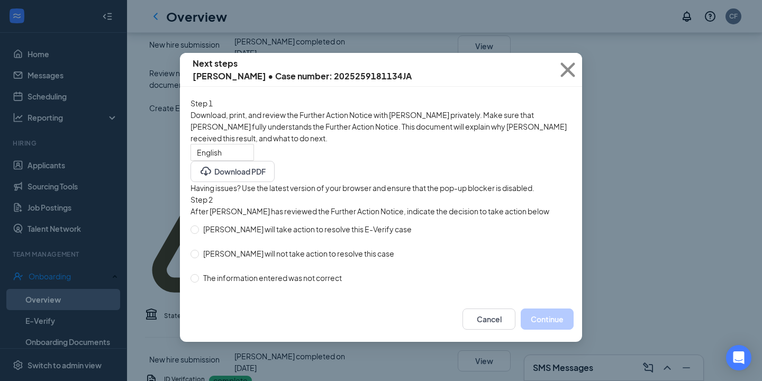
scroll to position [65, 0]
click at [485, 330] on button "Cancel" at bounding box center [488, 318] width 53 height 21
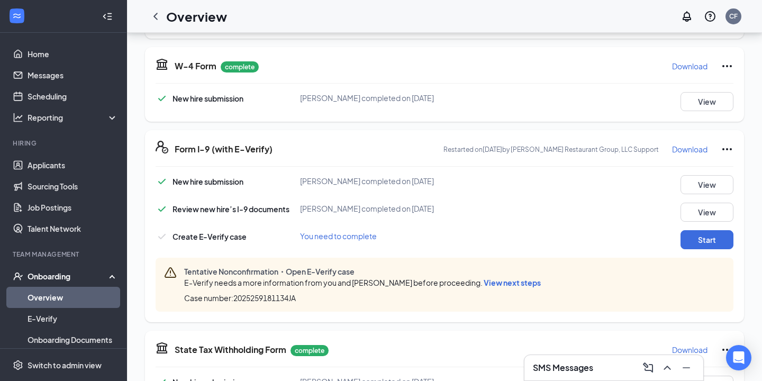
scroll to position [240, 0]
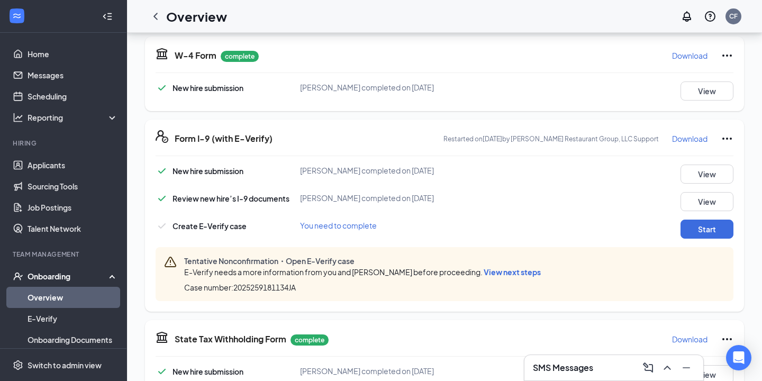
click at [728, 136] on icon "Ellipses" at bounding box center [726, 138] width 13 height 13
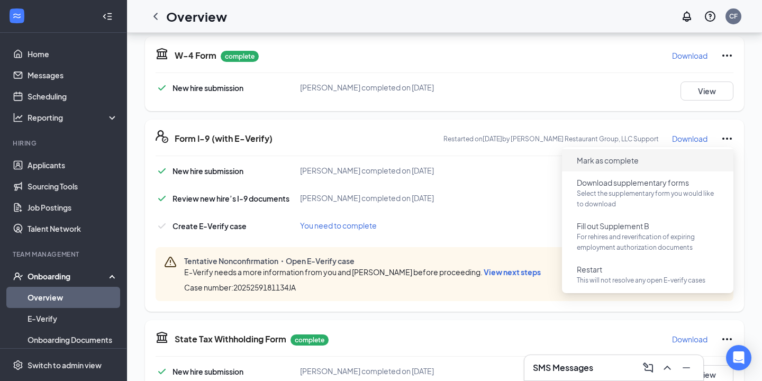
click at [616, 162] on span "Mark as complete" at bounding box center [608, 160] width 62 height 11
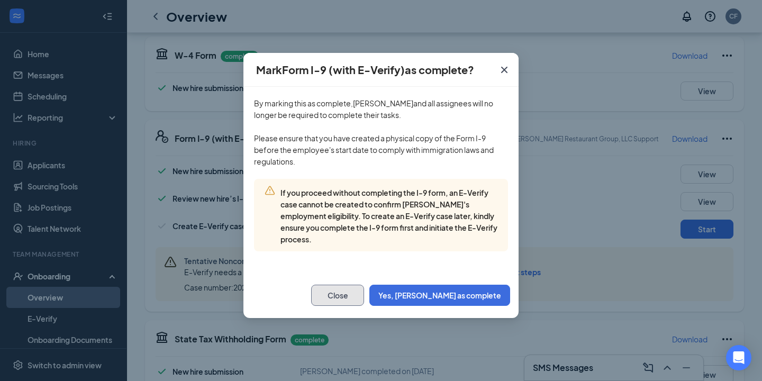
click at [364, 303] on button "Close" at bounding box center [337, 295] width 53 height 21
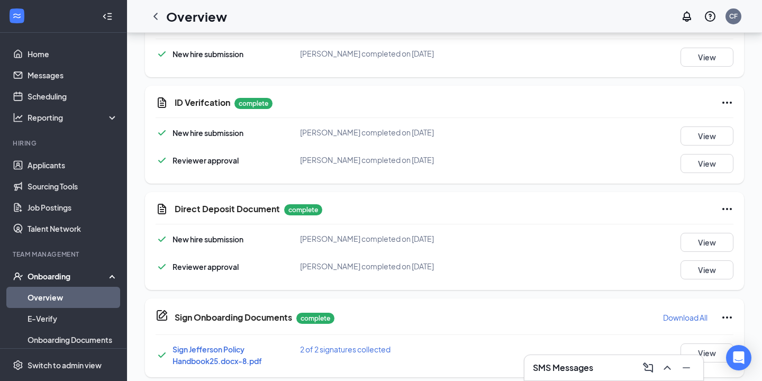
scroll to position [0, 0]
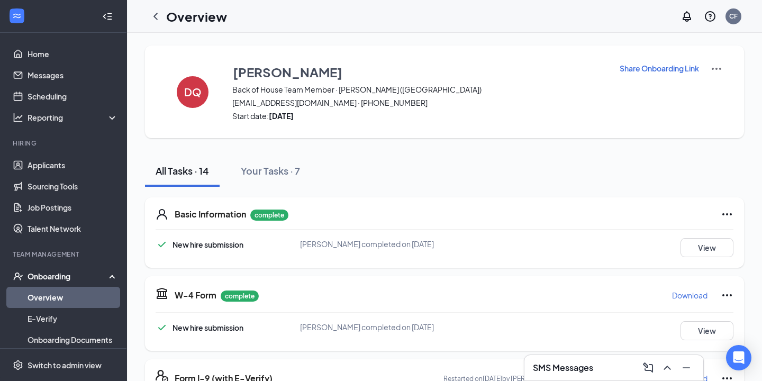
click at [57, 276] on div "Onboarding" at bounding box center [68, 276] width 81 height 11
click at [37, 298] on link "Team" at bounding box center [73, 297] width 90 height 21
